Goal: Task Accomplishment & Management: Use online tool/utility

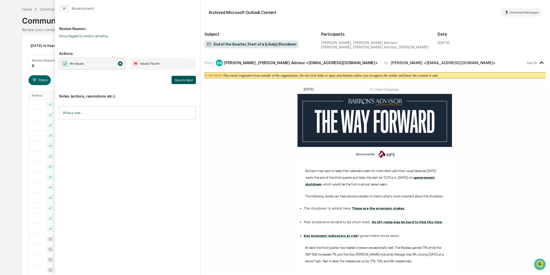
click at [177, 81] on button "Save & Next" at bounding box center [184, 80] width 24 height 8
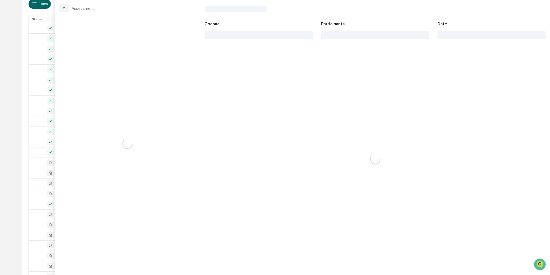
scroll to position [106, 0]
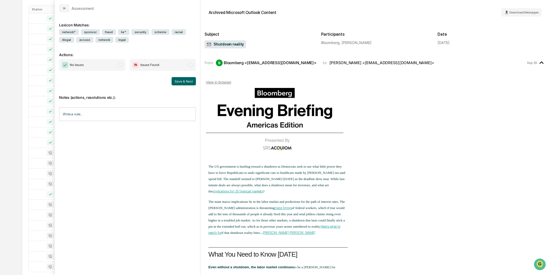
click at [120, 69] on span "No Issues" at bounding box center [92, 65] width 66 height 12
click at [191, 80] on button "Save & Next" at bounding box center [184, 81] width 24 height 8
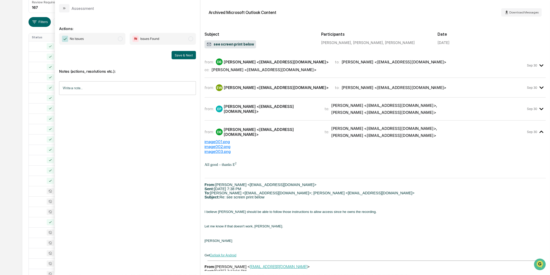
scroll to position [77, 0]
click at [78, 38] on span "No Issues" at bounding box center [77, 38] width 14 height 5
click at [180, 54] on button "Save & Next" at bounding box center [184, 55] width 24 height 8
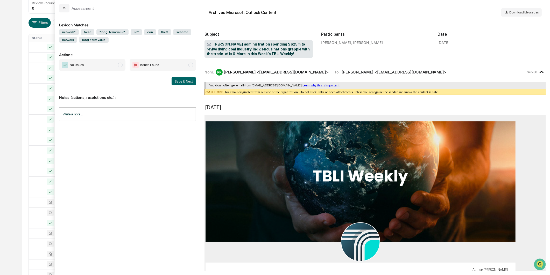
drag, startPoint x: 96, startPoint y: 62, endPoint x: 116, endPoint y: 68, distance: 20.2
click at [96, 62] on span "No Issues" at bounding box center [92, 65] width 66 height 12
click at [192, 83] on button "Save & Next" at bounding box center [184, 81] width 24 height 8
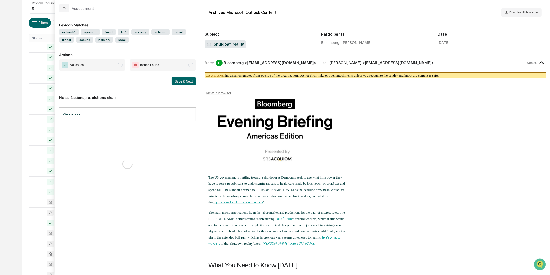
click at [77, 64] on span "No Issues" at bounding box center [77, 64] width 14 height 5
click at [175, 83] on button "Save & Next" at bounding box center [184, 81] width 24 height 8
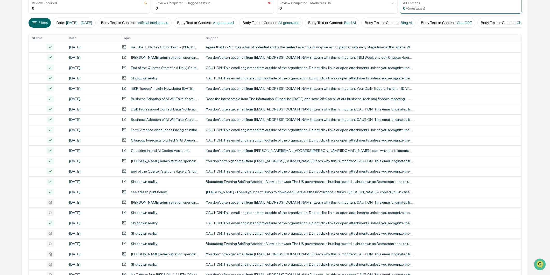
click at [13, 87] on div "Calendar Manage Tasks Reviews Approval Management Company People, Data, Setting…" at bounding box center [275, 127] width 550 height 408
click at [158, 204] on div "[PERSON_NAME] administration spending $625m to revive dying coal industry, Indi…" at bounding box center [165, 203] width 69 height 4
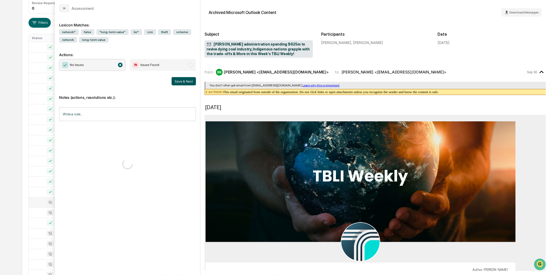
click at [176, 82] on button "Save & Next" at bounding box center [184, 81] width 24 height 8
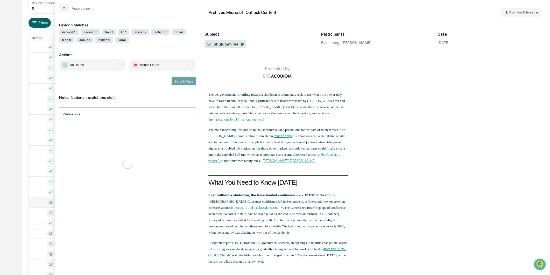
scroll to position [86, 0]
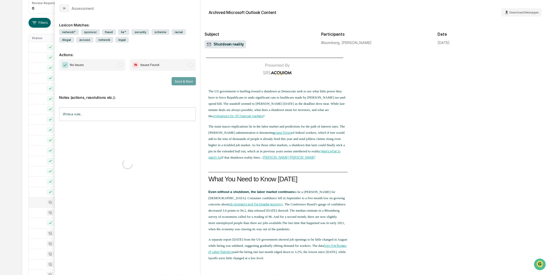
drag, startPoint x: 121, startPoint y: 65, endPoint x: 138, endPoint y: 68, distance: 16.5
click at [121, 65] on span "modal" at bounding box center [120, 65] width 5 height 5
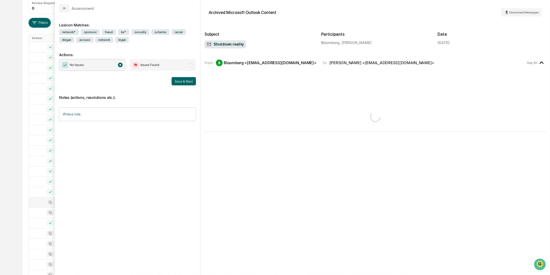
scroll to position [0, 0]
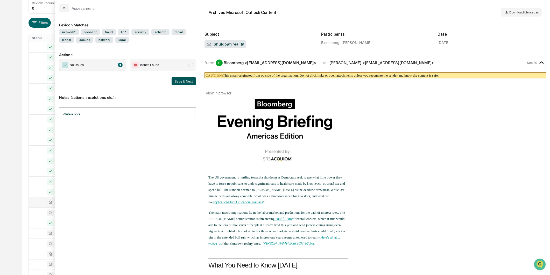
click at [182, 78] on button "Save & Next" at bounding box center [184, 81] width 24 height 8
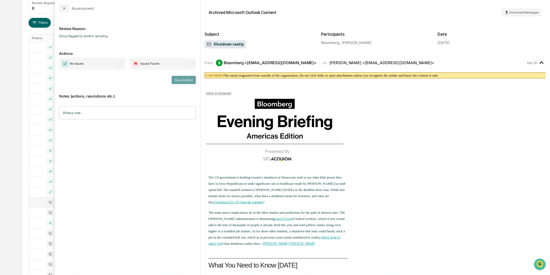
click at [118, 65] on span "modal" at bounding box center [120, 63] width 5 height 5
click at [169, 79] on div "Save & Next" at bounding box center [127, 80] width 137 height 8
click at [176, 79] on button "Save & Next" at bounding box center [184, 80] width 24 height 8
click at [118, 62] on span "No Issues" at bounding box center [92, 64] width 66 height 12
click at [185, 80] on button "Save & Next" at bounding box center [184, 80] width 24 height 8
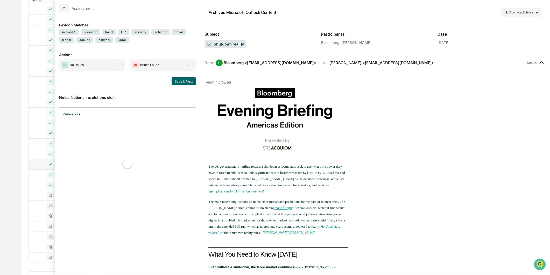
click at [118, 68] on span "No Issues" at bounding box center [92, 65] width 66 height 12
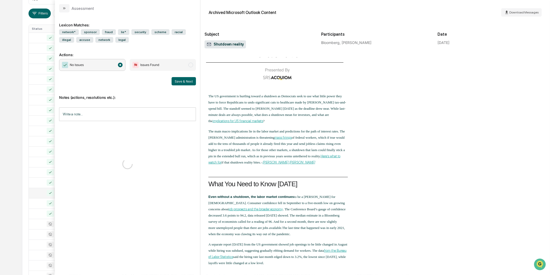
scroll to position [58, 0]
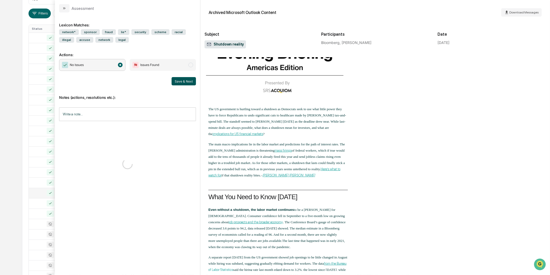
click at [176, 84] on button "Save & Next" at bounding box center [184, 81] width 24 height 8
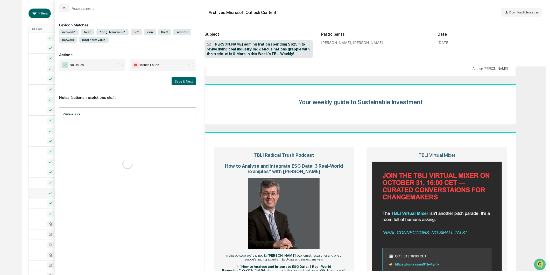
scroll to position [317, 0]
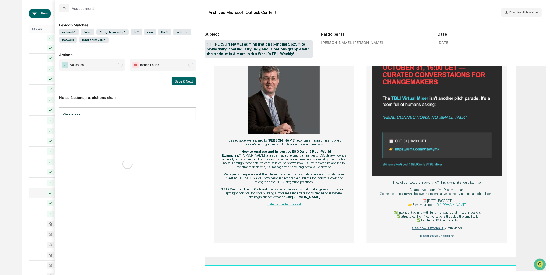
click at [124, 65] on span "No Issues" at bounding box center [92, 65] width 66 height 12
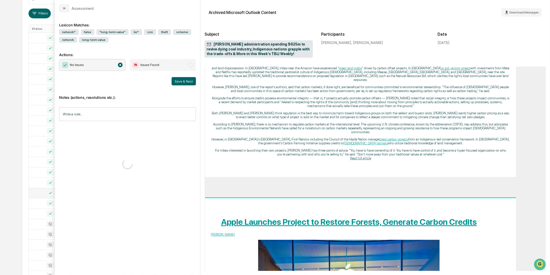
scroll to position [1699, 0]
click at [190, 81] on button "Save & Next" at bounding box center [184, 81] width 24 height 8
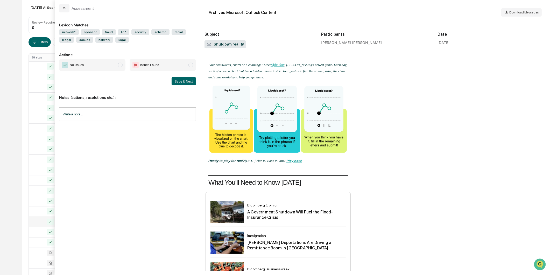
scroll to position [1599, 0]
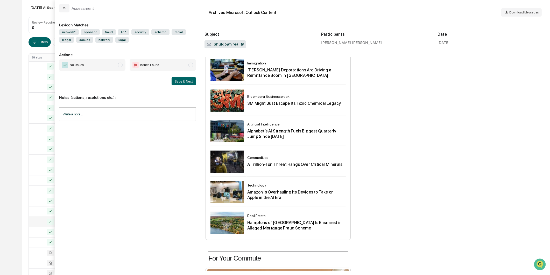
click at [91, 66] on span "No Issues" at bounding box center [92, 65] width 66 height 12
click at [171, 80] on div "Save & Next" at bounding box center [127, 81] width 137 height 8
click at [172, 80] on button "Save & Next" at bounding box center [184, 81] width 24 height 8
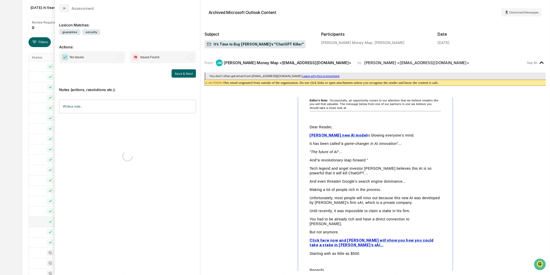
click at [83, 59] on span "No Issues" at bounding box center [77, 57] width 14 height 5
click at [191, 78] on div "Notes (actions, resolutions etc.): Write a note... Write a note..." at bounding box center [127, 126] width 137 height 97
click at [190, 73] on button "Save & Next" at bounding box center [184, 73] width 24 height 8
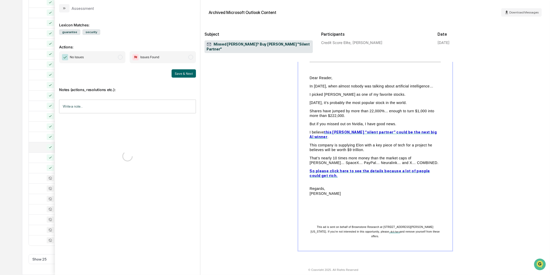
scroll to position [58, 0]
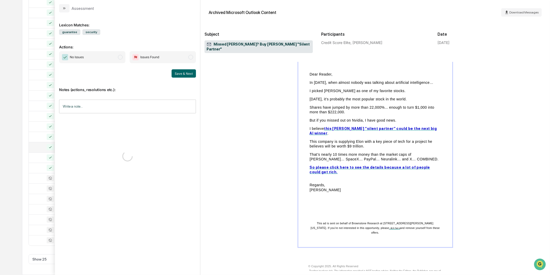
click at [115, 57] on span "No Issues" at bounding box center [92, 57] width 66 height 12
click at [190, 74] on button "Save & Next" at bounding box center [184, 73] width 24 height 8
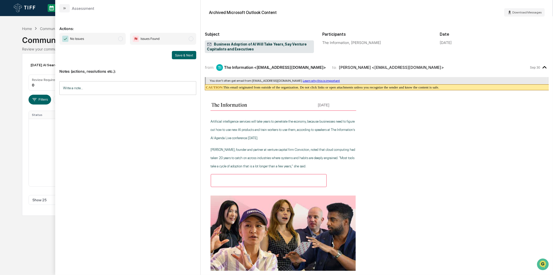
click at [103, 40] on span "No Issues" at bounding box center [92, 39] width 66 height 12
click at [196, 59] on div "Actions: No Issues Issues Found Save & Next Notes (actions, resolutions etc.): …" at bounding box center [127, 143] width 145 height 263
click at [189, 56] on button "Save & Next" at bounding box center [184, 55] width 24 height 8
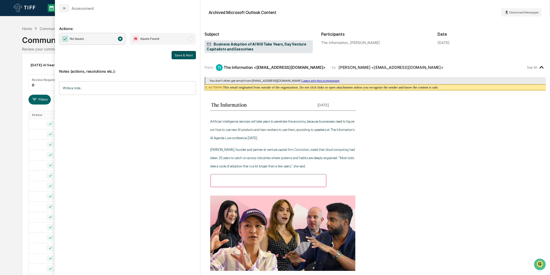
click at [175, 54] on button "Save & Next" at bounding box center [184, 55] width 24 height 8
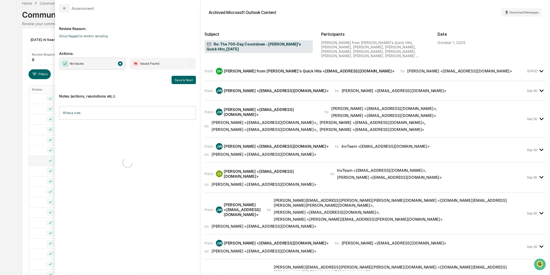
scroll to position [115, 0]
click at [68, 9] on button "modal" at bounding box center [64, 8] width 10 height 8
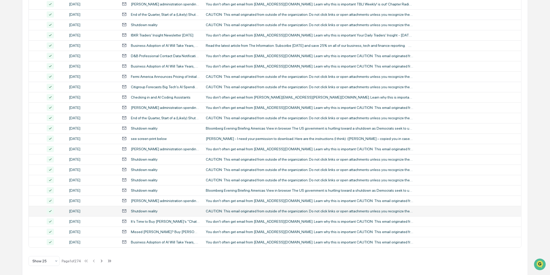
scroll to position [135, 0]
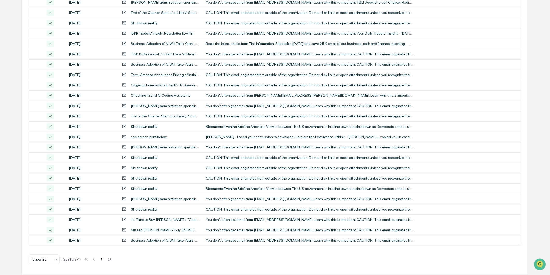
click at [103, 263] on button at bounding box center [102, 259] width 6 height 10
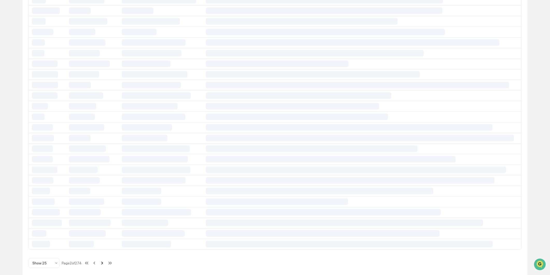
click at [103, 266] on icon at bounding box center [102, 264] width 6 height 6
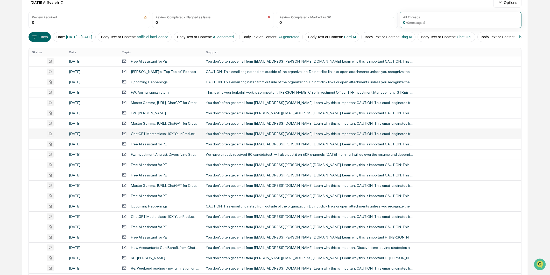
scroll to position [48, 0]
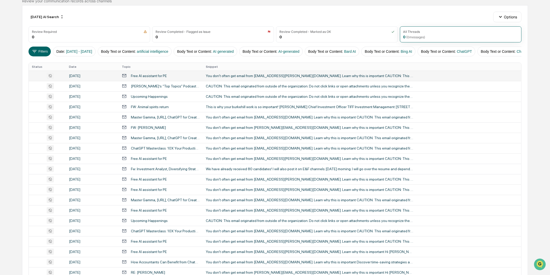
click at [158, 81] on td "Free AI assistant for PE" at bounding box center [161, 76] width 84 height 10
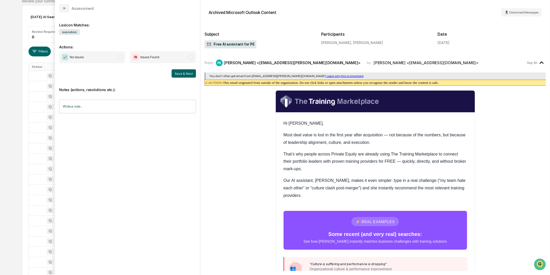
click at [96, 61] on span "No Issues" at bounding box center [92, 57] width 66 height 12
click at [172, 73] on button "Save & Next" at bounding box center [184, 73] width 24 height 8
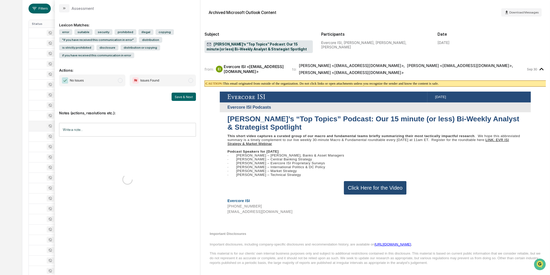
scroll to position [135, 0]
click at [113, 75] on span "No Issues" at bounding box center [92, 81] width 66 height 12
click at [191, 93] on button "Save & Next" at bounding box center [184, 97] width 24 height 8
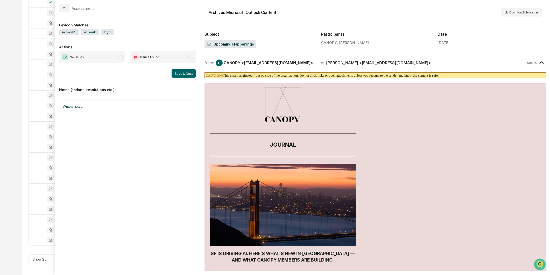
click at [110, 55] on span "No Issues" at bounding box center [92, 57] width 66 height 12
click at [185, 73] on button "Save & Next" at bounding box center [184, 73] width 24 height 8
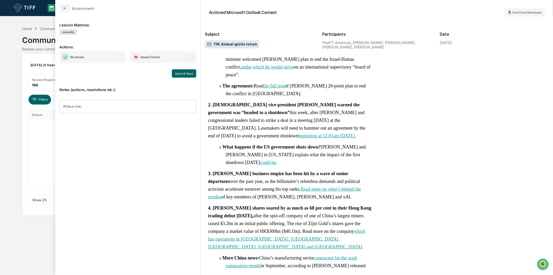
scroll to position [979, 0]
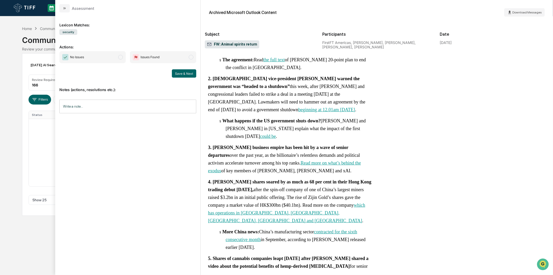
drag, startPoint x: 113, startPoint y: 49, endPoint x: 110, endPoint y: 52, distance: 4.2
click at [112, 49] on p "Actions:" at bounding box center [127, 44] width 137 height 11
click at [108, 58] on span "No Issues" at bounding box center [92, 57] width 66 height 12
click at [174, 71] on button "Save & Next" at bounding box center [184, 73] width 24 height 8
click at [255, 117] on p "§ What happens if the US government shuts down? [PERSON_NAME] and [PERSON_NAME]…" at bounding box center [298, 128] width 146 height 23
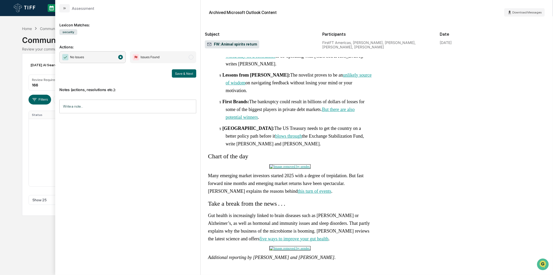
click at [433, 106] on div "[PERSON_NAME] Newsletter Editor ‌ ‌ [DATE] Good morning and welcome back to [GE…" at bounding box center [377, 25] width 340 height 1829
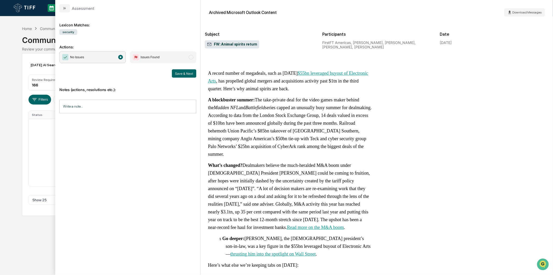
scroll to position [518, 0]
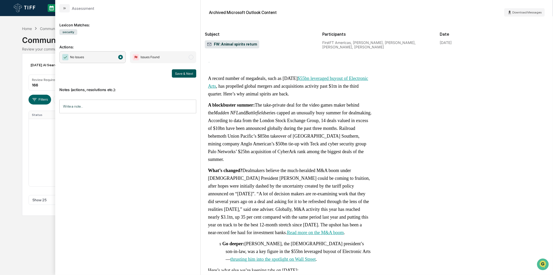
click at [174, 73] on button "Save & Next" at bounding box center [184, 73] width 24 height 8
drag, startPoint x: 103, startPoint y: 56, endPoint x: 119, endPoint y: 59, distance: 15.8
click at [103, 56] on span "No Issues" at bounding box center [92, 57] width 66 height 12
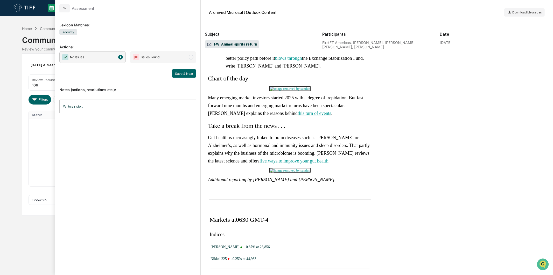
scroll to position [1411, 0]
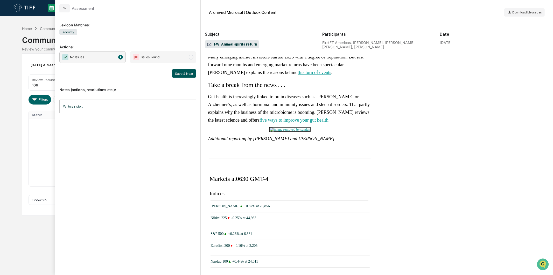
click at [181, 75] on button "Save & Next" at bounding box center [184, 73] width 24 height 8
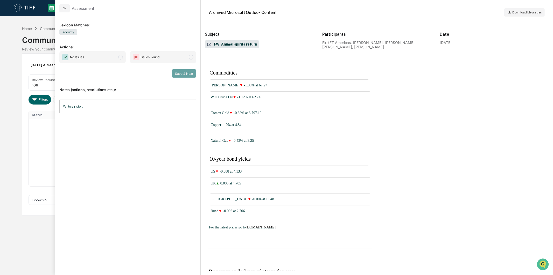
scroll to position [1727, 0]
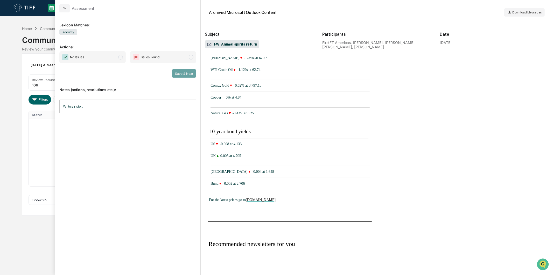
click at [117, 59] on span "No Issues" at bounding box center [92, 57] width 66 height 12
drag, startPoint x: 180, startPoint y: 67, endPoint x: 179, endPoint y: 74, distance: 6.9
click at [180, 67] on div "No Issues Issues Found Save & Next" at bounding box center [127, 64] width 137 height 26
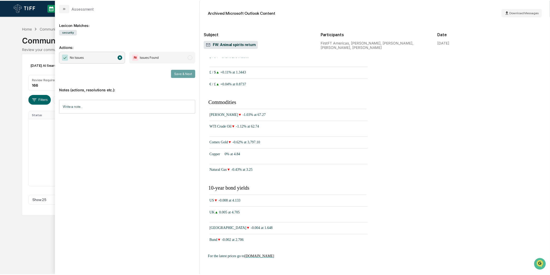
scroll to position [1641, 0]
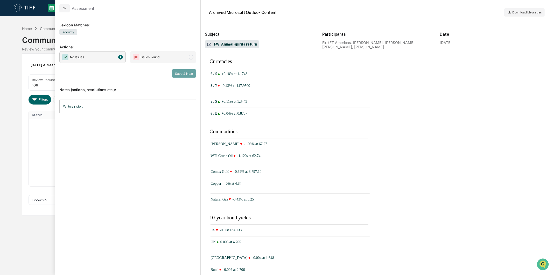
click at [109, 55] on span "No Issues" at bounding box center [92, 57] width 66 height 12
click at [186, 75] on button "Save & Next" at bounding box center [184, 73] width 24 height 8
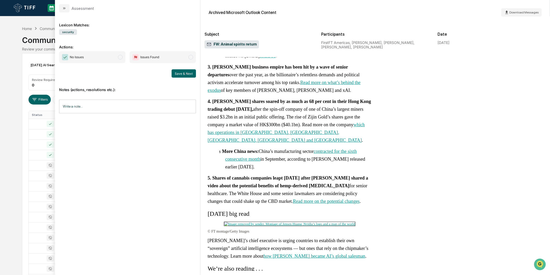
scroll to position [1123, 0]
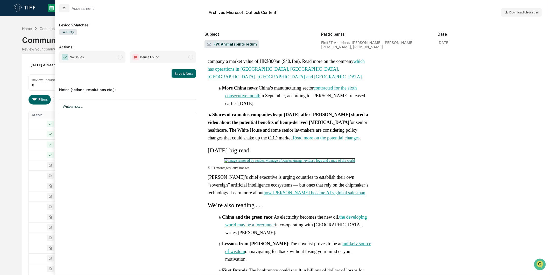
click at [101, 60] on span "No Issues" at bounding box center [92, 57] width 66 height 12
click at [187, 76] on button "Save & Next" at bounding box center [184, 73] width 24 height 8
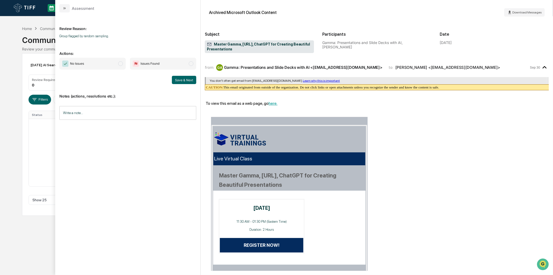
click at [73, 64] on span "No Issues" at bounding box center [77, 63] width 14 height 5
click at [175, 78] on button "Save & Next" at bounding box center [184, 80] width 24 height 8
drag, startPoint x: 119, startPoint y: 63, endPoint x: 127, endPoint y: 64, distance: 8.4
click at [119, 63] on span "modal" at bounding box center [120, 63] width 5 height 5
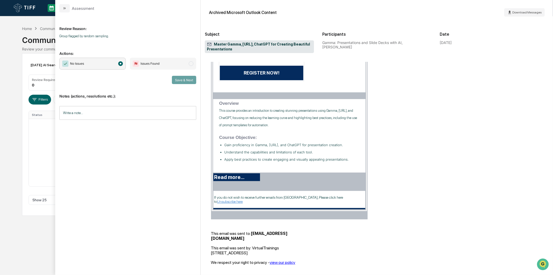
scroll to position [190, 0]
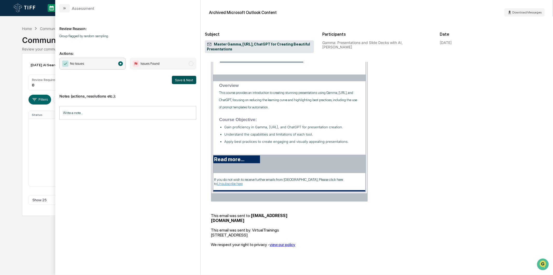
click at [193, 77] on button "Save & Next" at bounding box center [184, 80] width 24 height 8
click at [111, 62] on span "No Issues" at bounding box center [92, 64] width 66 height 12
click at [178, 82] on button "Save & Next" at bounding box center [184, 80] width 24 height 8
click at [114, 58] on span "No Issues" at bounding box center [92, 64] width 66 height 12
click at [179, 78] on button "Save & Next" at bounding box center [184, 80] width 24 height 8
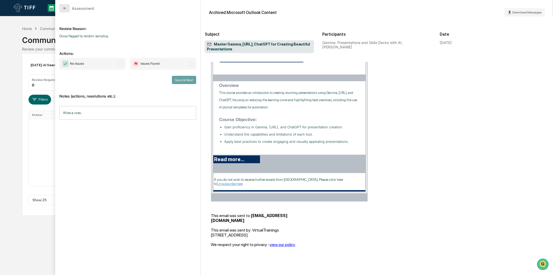
click at [63, 8] on icon "modal" at bounding box center [64, 8] width 4 height 4
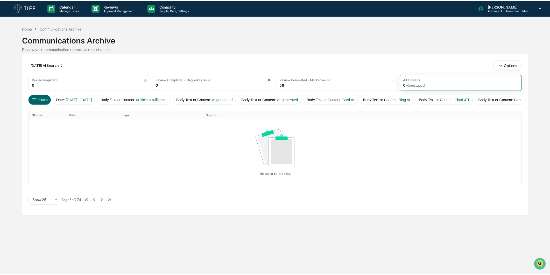
scroll to position [0, 473]
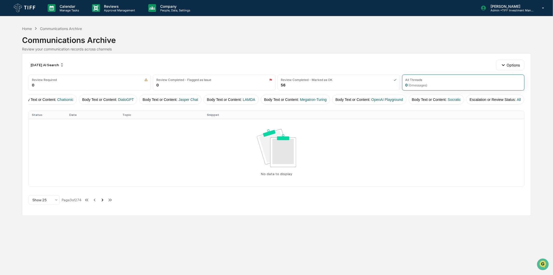
click at [102, 203] on icon at bounding box center [103, 200] width 6 height 6
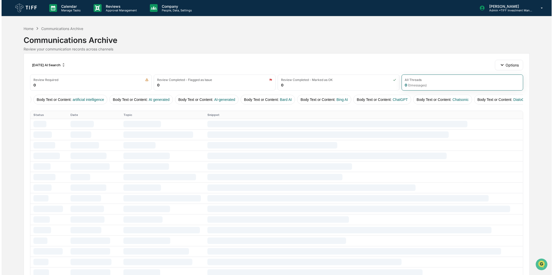
scroll to position [0, 0]
